Goal: Transaction & Acquisition: Subscribe to service/newsletter

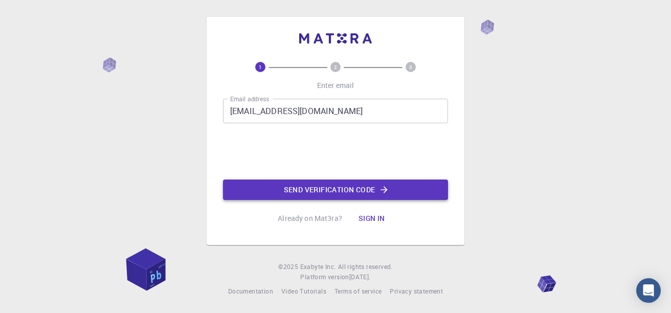
click at [348, 189] on button "Send verification code" at bounding box center [335, 190] width 225 height 20
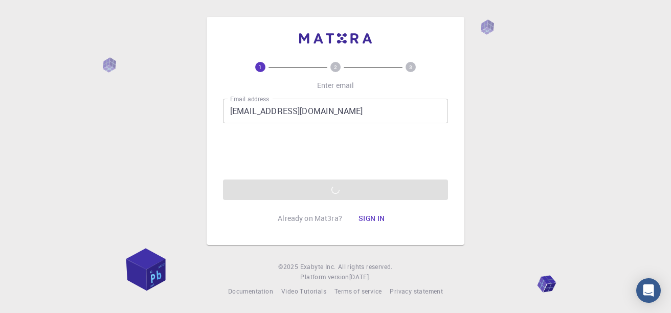
click at [345, 114] on input "[EMAIL_ADDRESS][DOMAIN_NAME]" at bounding box center [335, 111] width 225 height 25
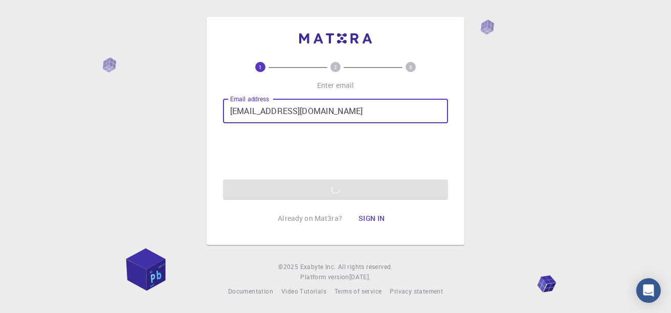
click at [291, 112] on input "[EMAIL_ADDRESS][DOMAIN_NAME]" at bounding box center [335, 111] width 225 height 25
click at [293, 110] on input "[EMAIL_ADDRESS][DOMAIN_NAME]" at bounding box center [335, 111] width 225 height 25
type input "[EMAIL_ADDRESS][DOMAIN_NAME]"
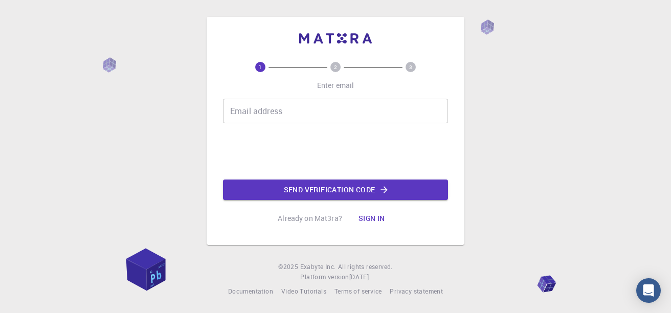
click at [280, 109] on div "Email address Email address" at bounding box center [335, 111] width 225 height 25
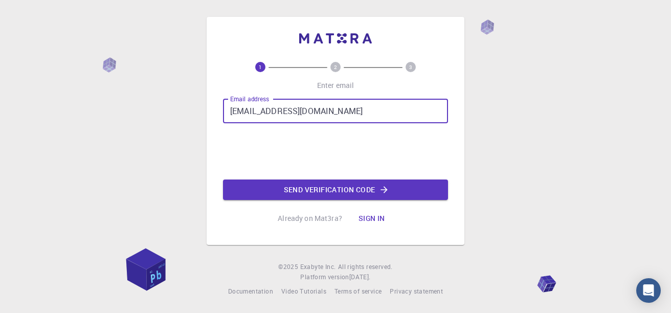
type input "[EMAIL_ADDRESS][DOMAIN_NAME]"
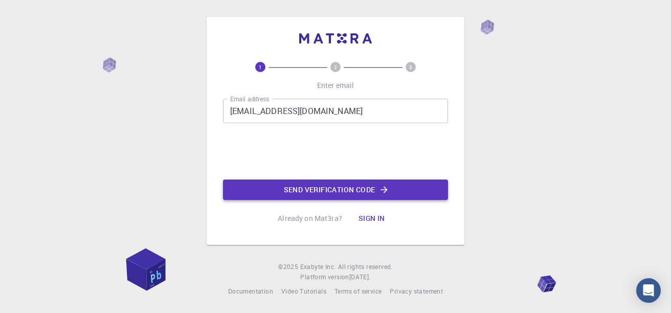
click at [319, 183] on button "Send verification code" at bounding box center [335, 190] width 225 height 20
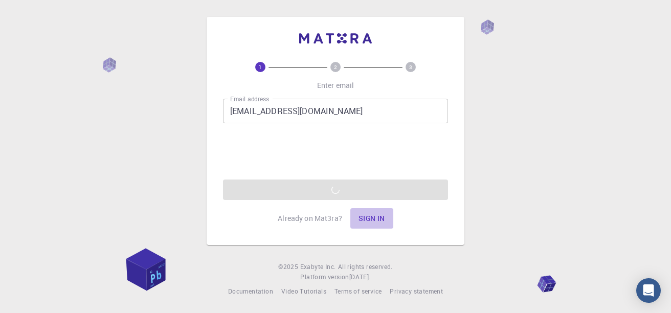
click at [371, 216] on button "Sign in" at bounding box center [371, 218] width 43 height 20
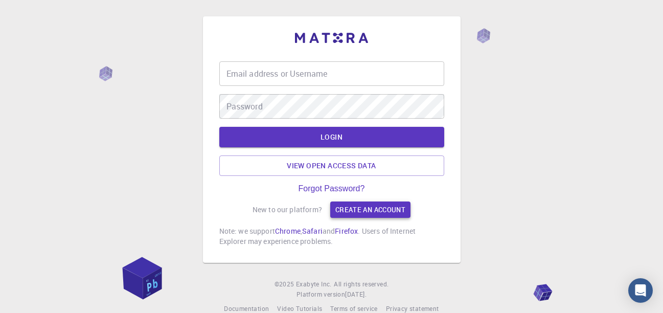
click at [350, 206] on link "Create an account" at bounding box center [370, 210] width 80 height 16
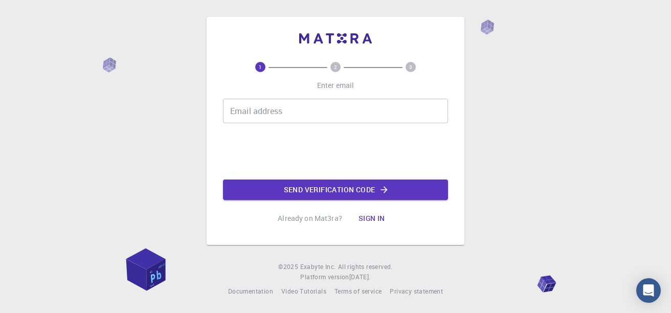
click at [308, 108] on input "Email address" at bounding box center [335, 111] width 225 height 25
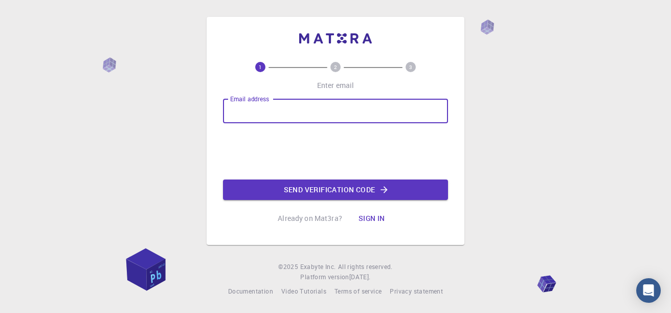
type input "[EMAIL_ADDRESS][DOMAIN_NAME]"
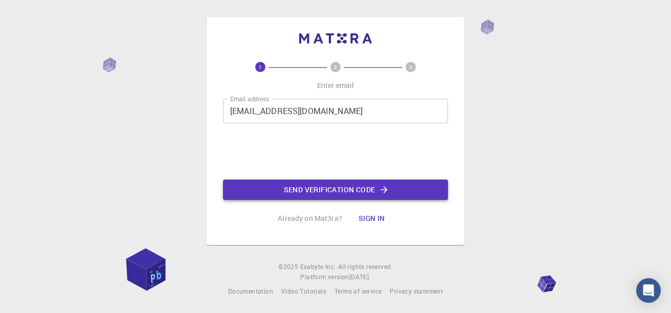
click at [331, 192] on button "Send verification code" at bounding box center [335, 190] width 225 height 20
